Goal: Contribute content

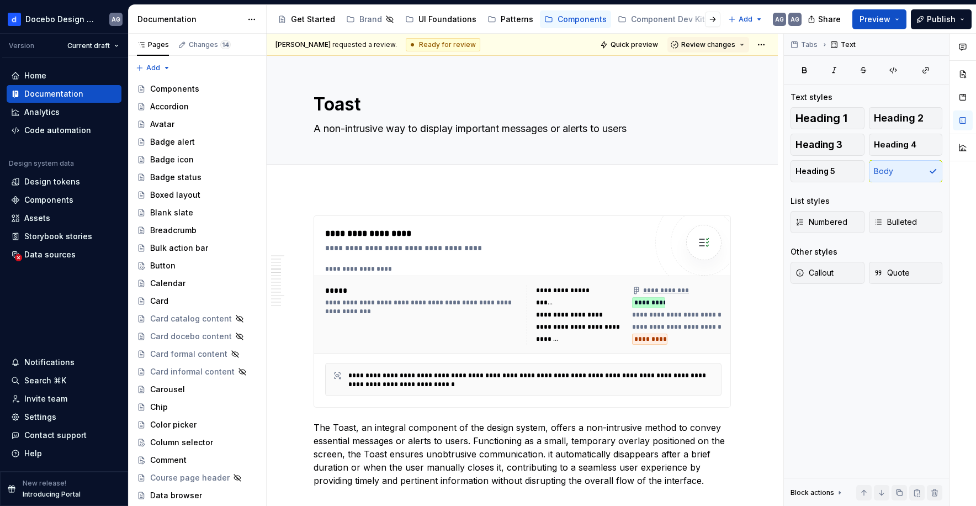
scroll to position [1274, 0]
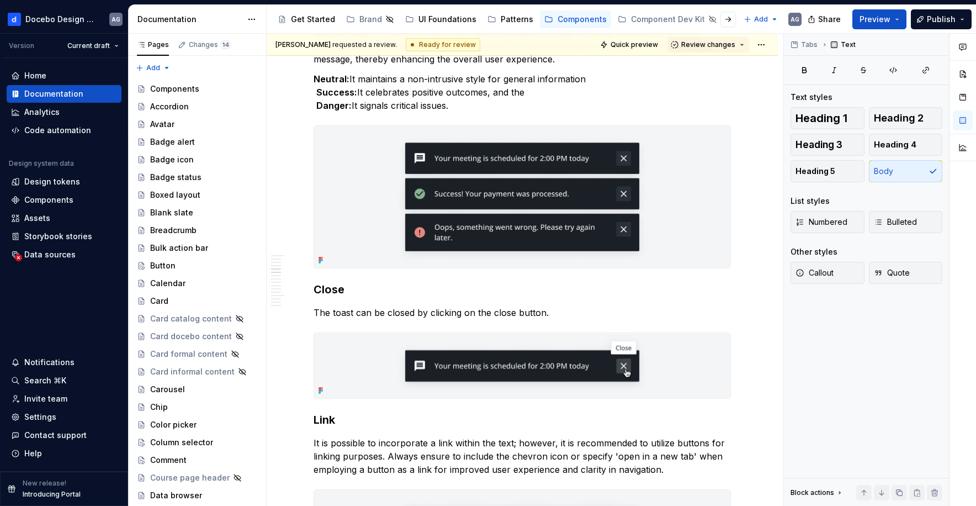
type textarea "*"
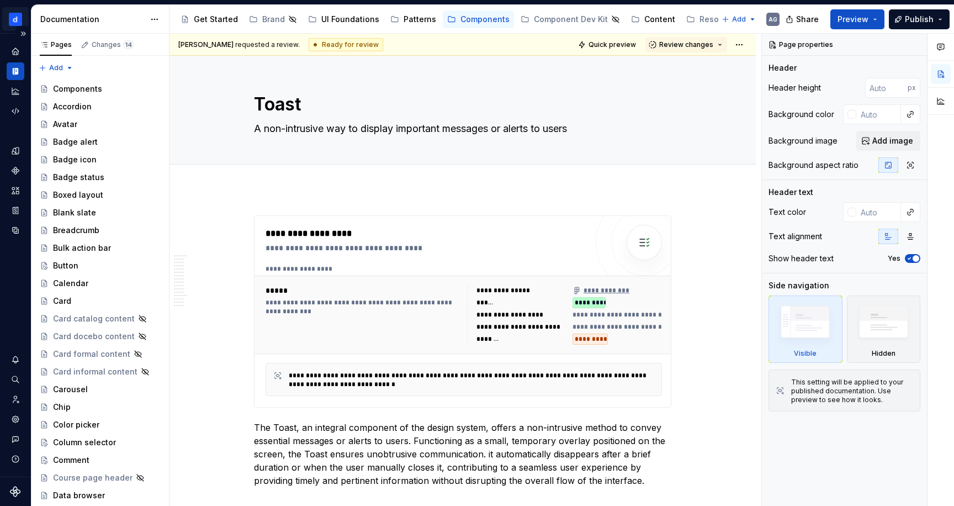
click at [18, 20] on html "Docebo Design System AG Design system data Documentation Accessibility guide fo…" at bounding box center [477, 253] width 954 height 506
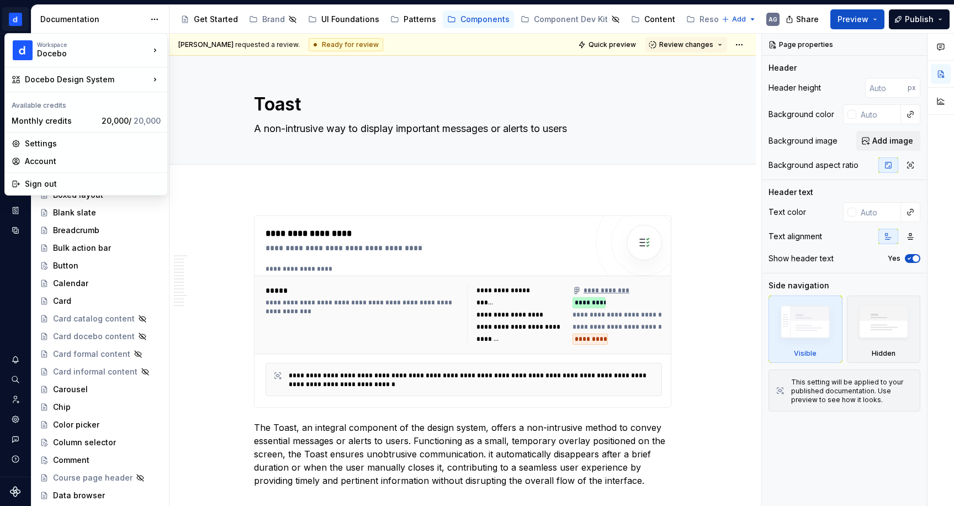
click at [20, 12] on html "Docebo Design System AG Design system data Documentation Accessibility guide fo…" at bounding box center [477, 253] width 954 height 506
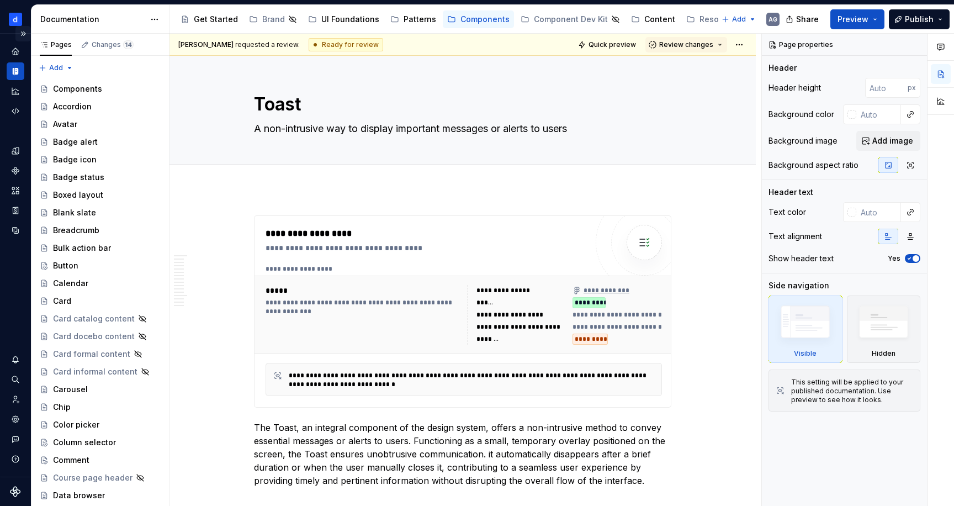
click at [24, 35] on button "Expand sidebar" at bounding box center [22, 33] width 15 height 15
type textarea "*"
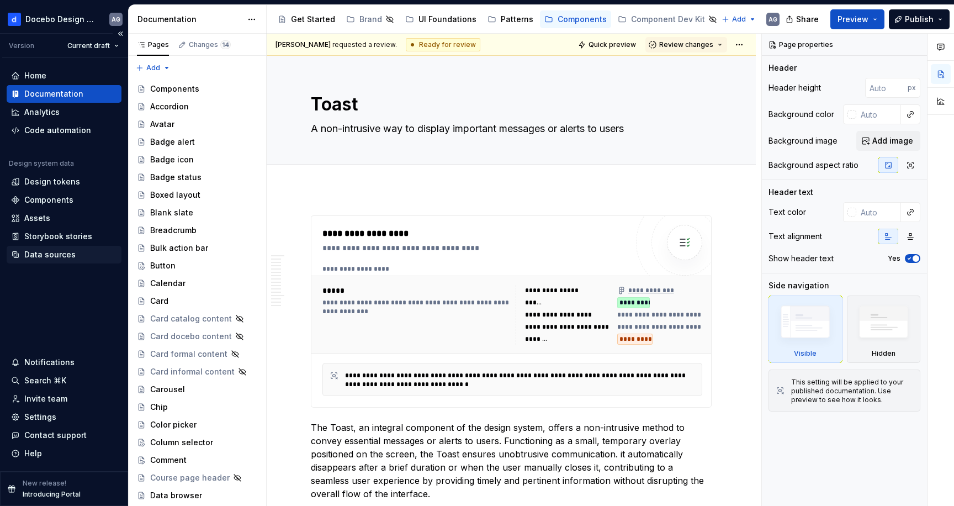
click at [35, 253] on div "Data sources" at bounding box center [49, 254] width 51 height 11
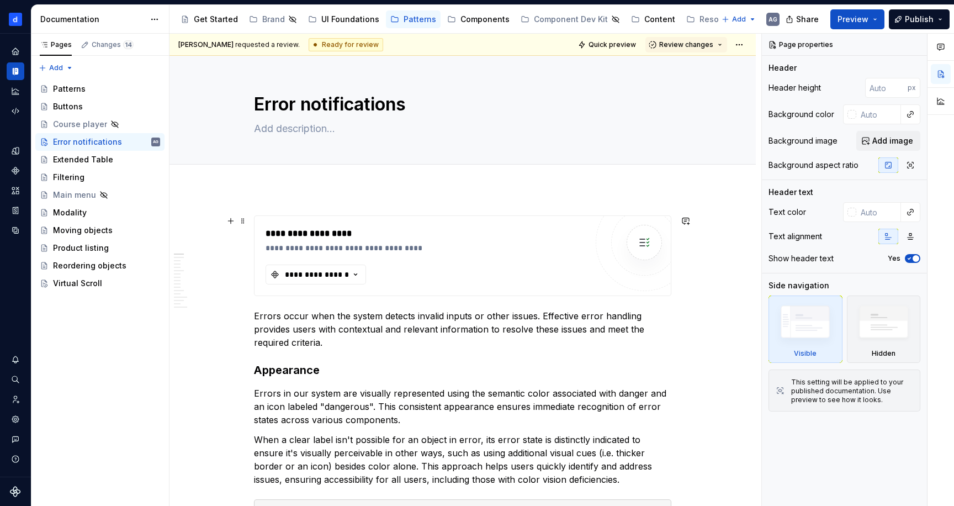
click at [554, 263] on div "**********" at bounding box center [425, 255] width 321 height 57
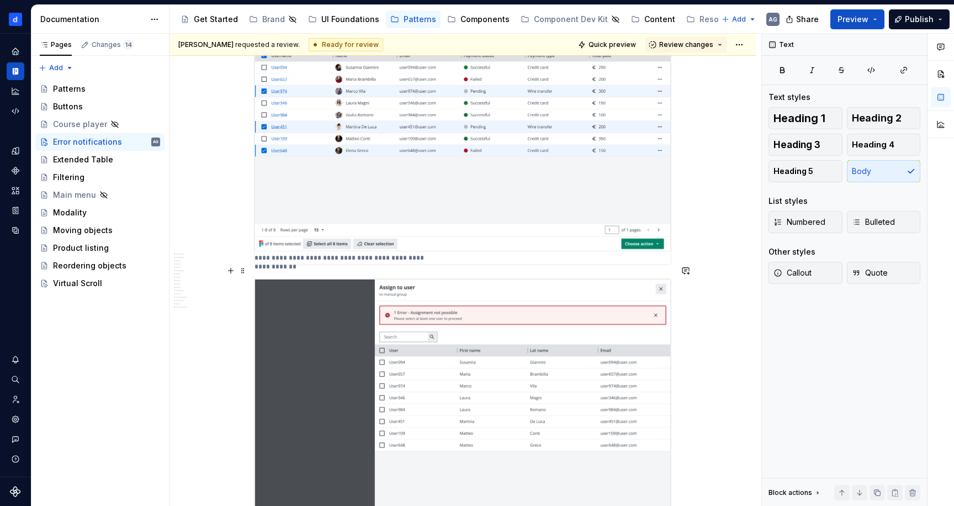
scroll to position [3006, 0]
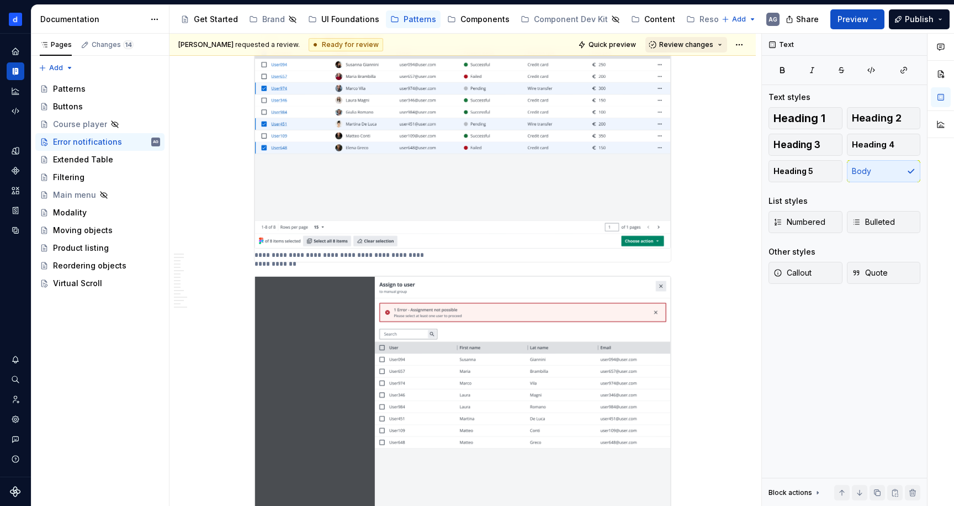
click at [713, 45] on span "Review changes" at bounding box center [686, 44] width 54 height 9
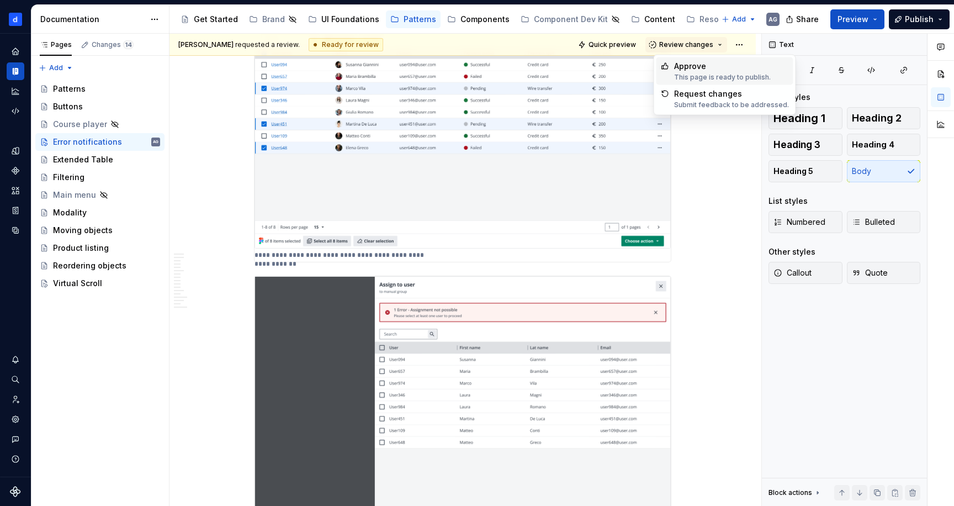
click at [719, 66] on div "Approve" at bounding box center [722, 66] width 97 height 11
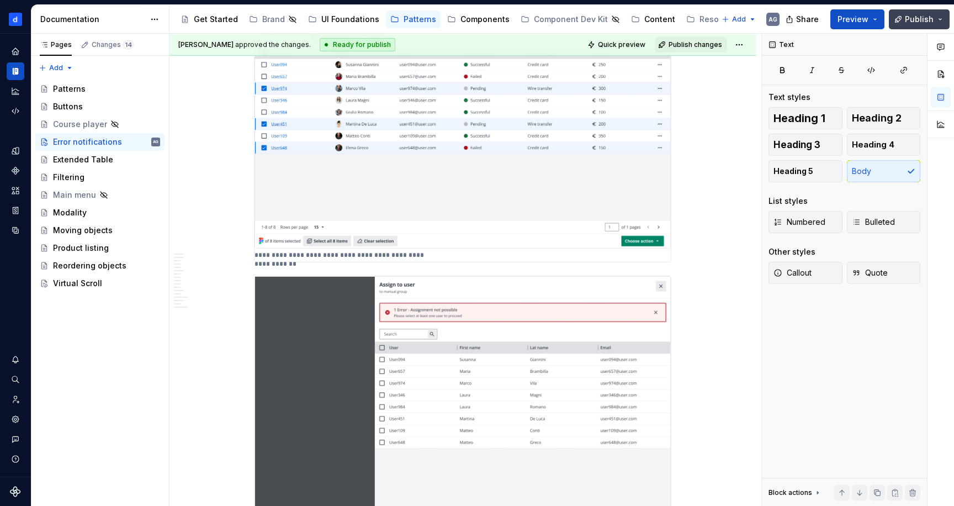
click at [924, 16] on span "Publish" at bounding box center [919, 19] width 29 height 11
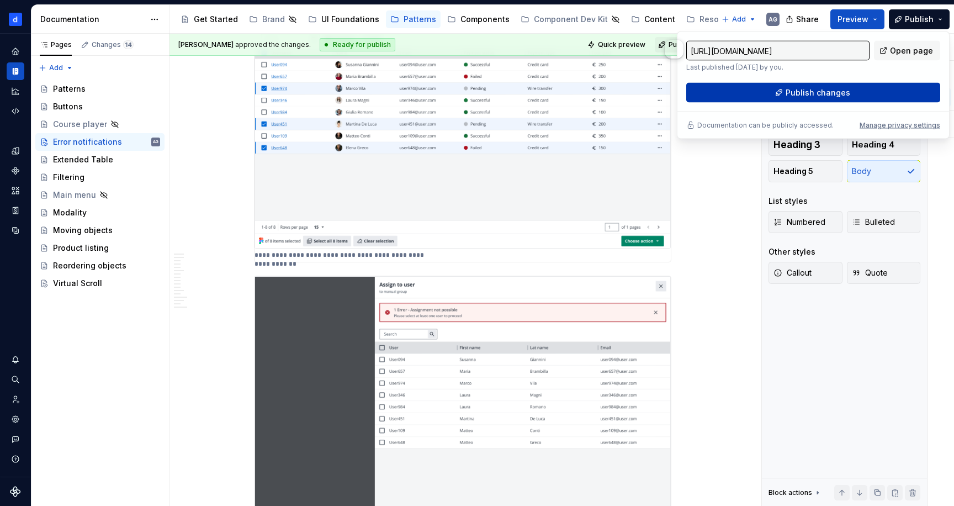
click at [906, 89] on button "Publish changes" at bounding box center [813, 93] width 254 height 20
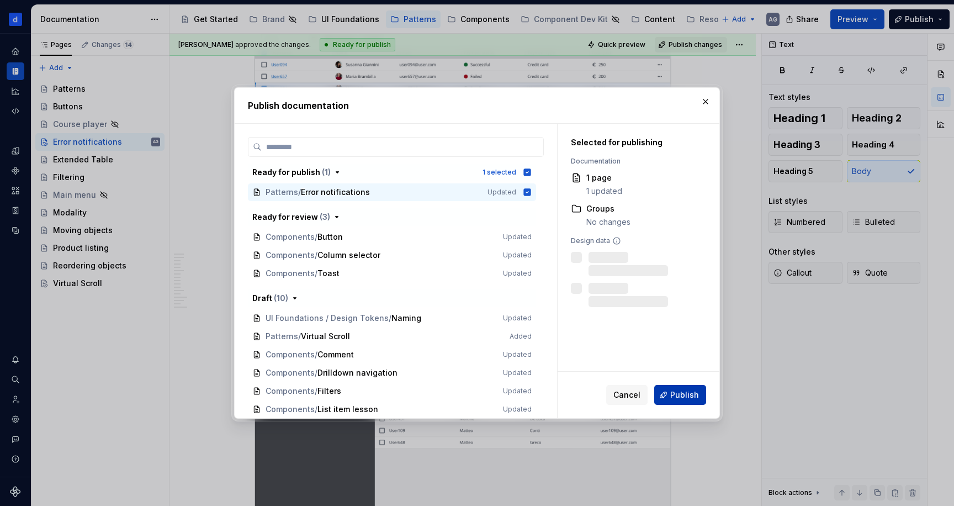
click at [671, 396] on button "Publish" at bounding box center [680, 395] width 52 height 20
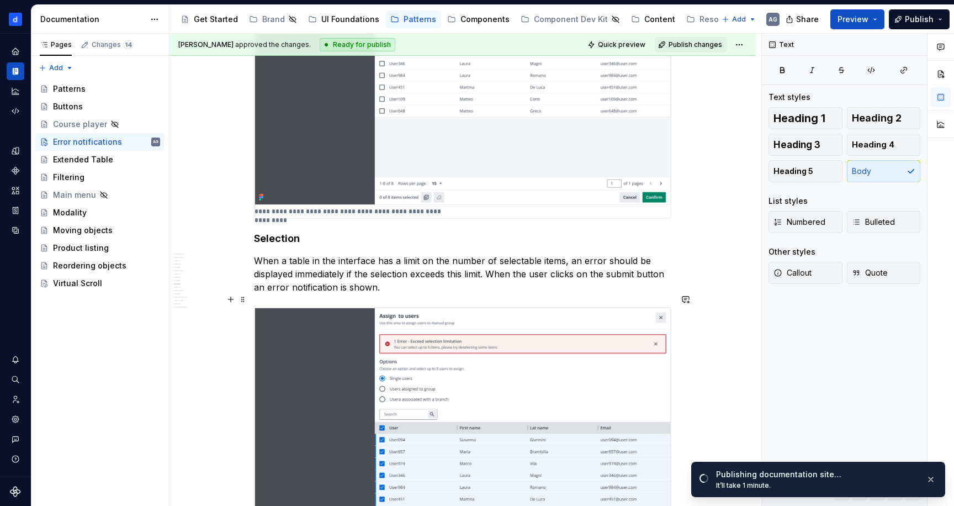
scroll to position [3408, 0]
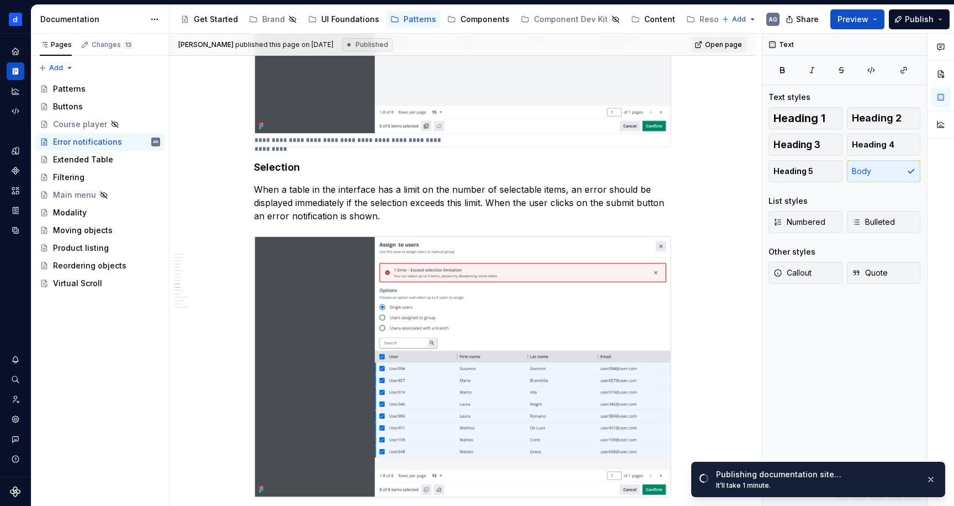
type textarea "*"
